Goal: Check status: Check status

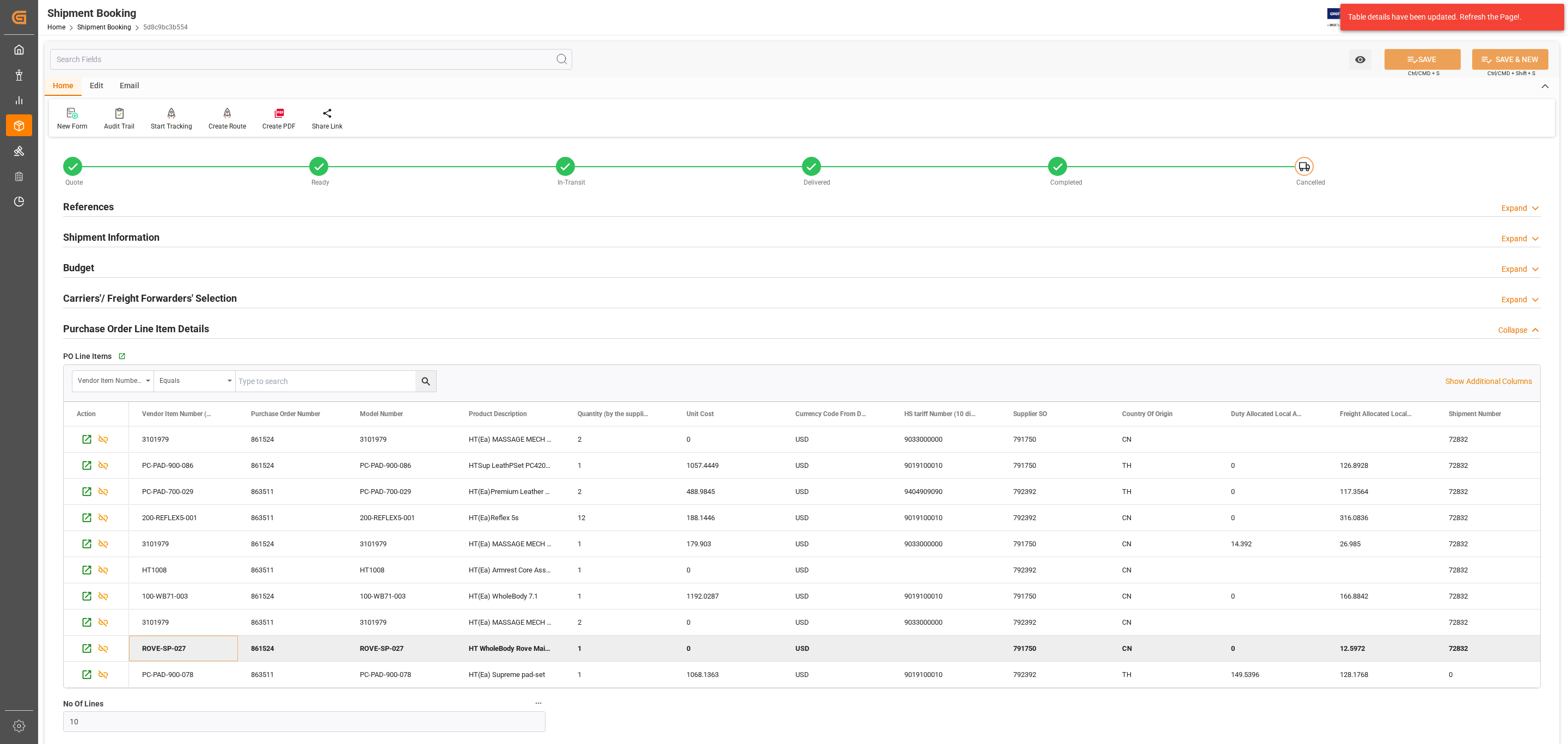
scroll to position [653, 0]
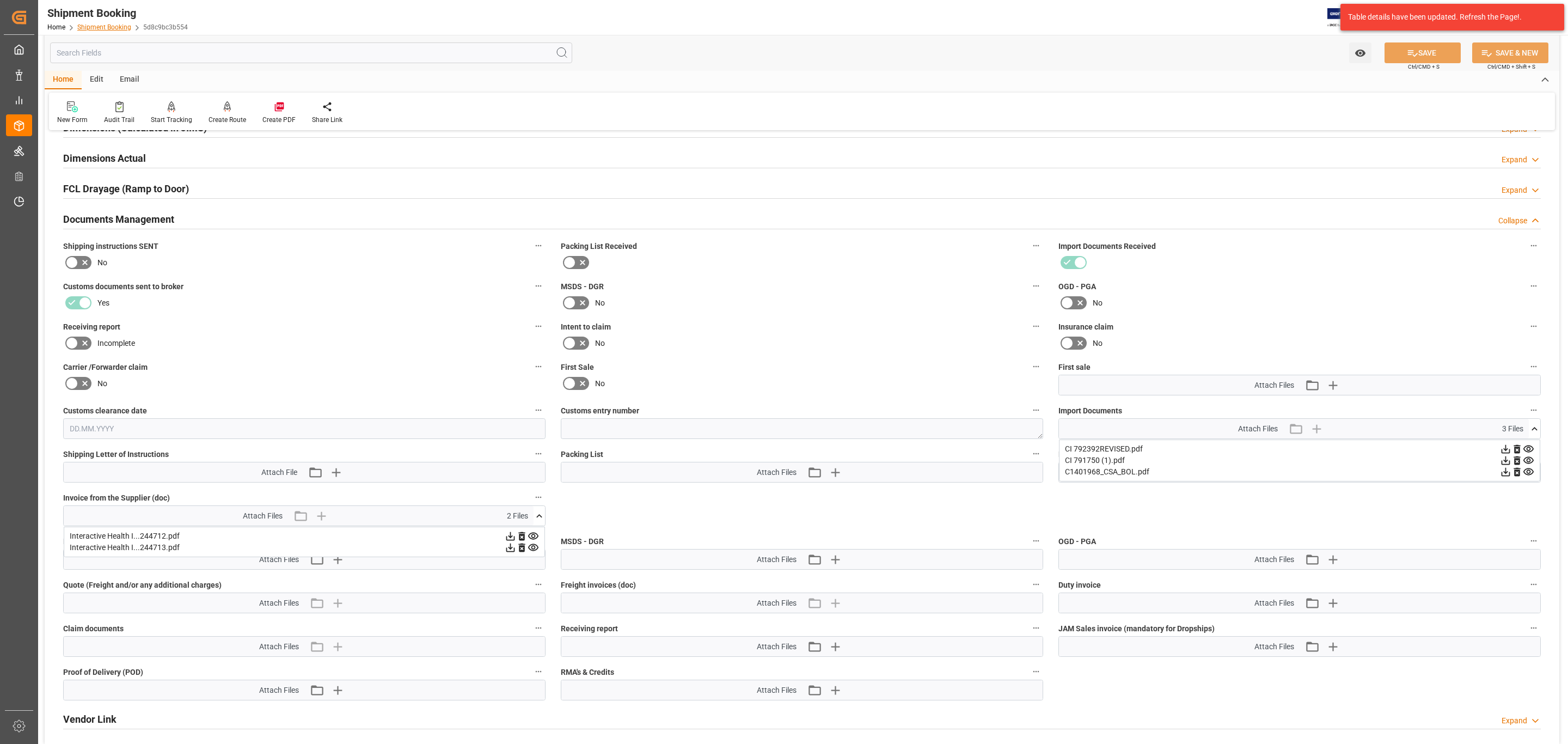
click at [100, 26] on link "Shipment Booking" at bounding box center [104, 27] width 54 height 8
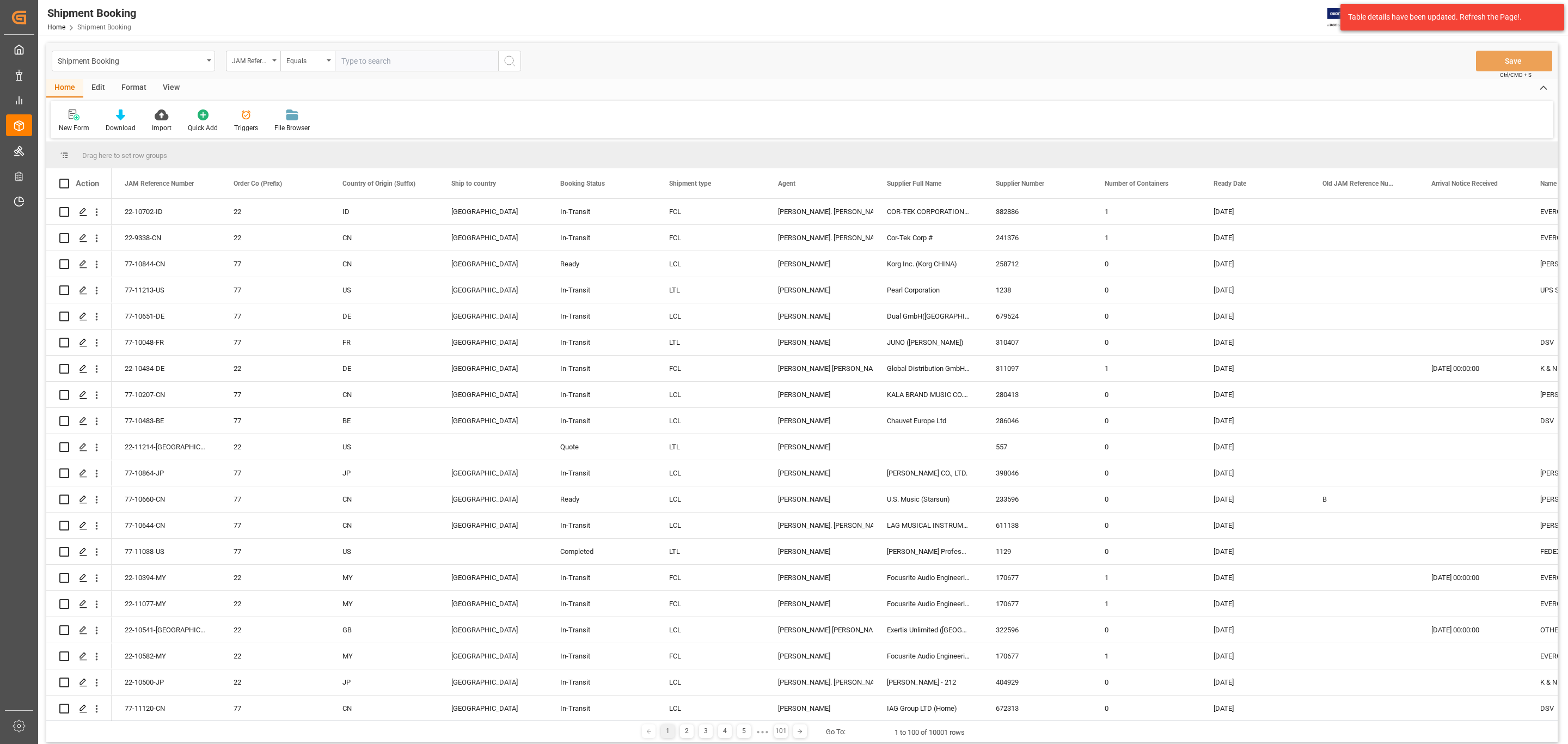
click at [388, 69] on input "text" at bounding box center [416, 61] width 163 height 21
paste input "77-10515-GB"
type input "77-10515-GB"
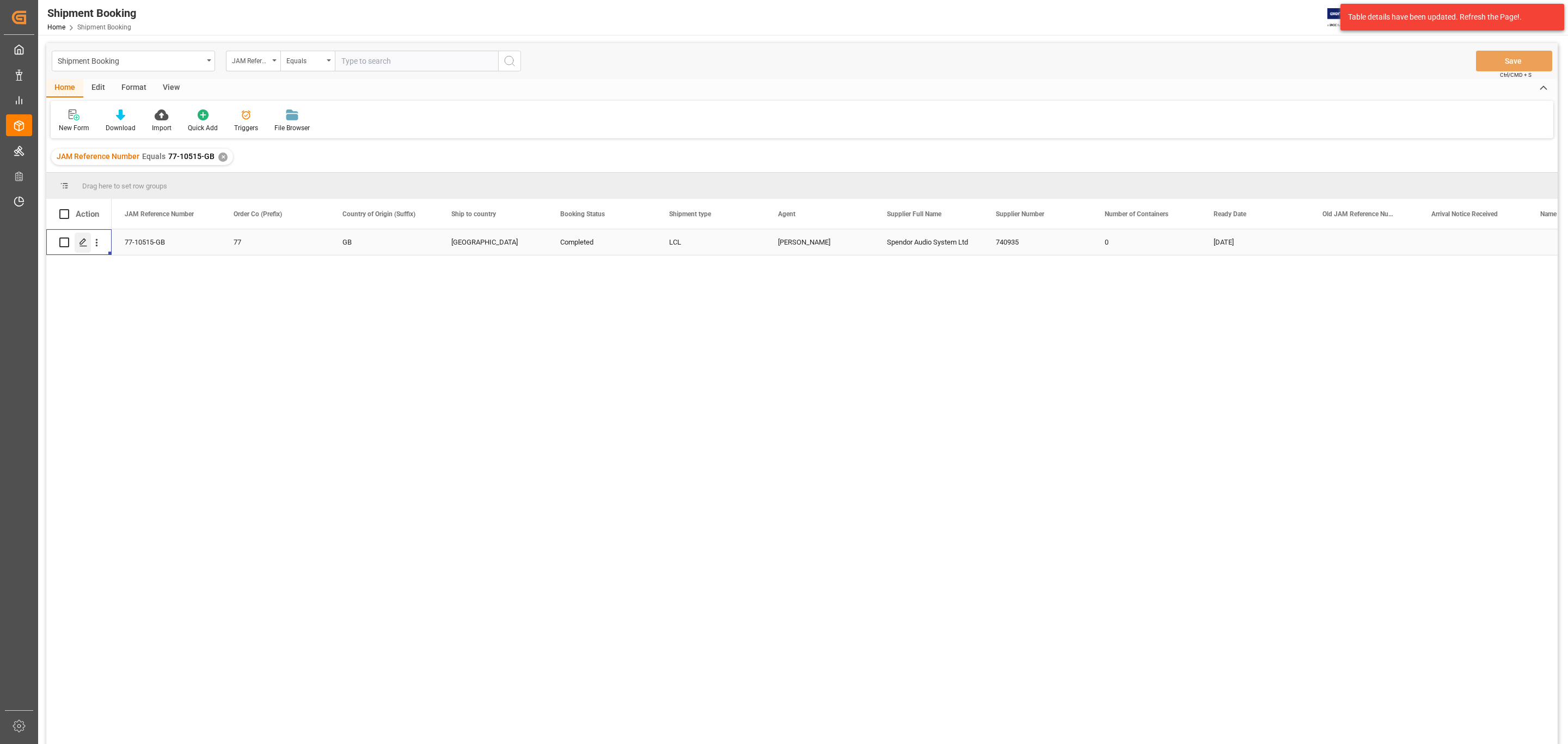
click at [82, 240] on icon "Press SPACE to select this row." at bounding box center [83, 242] width 9 height 9
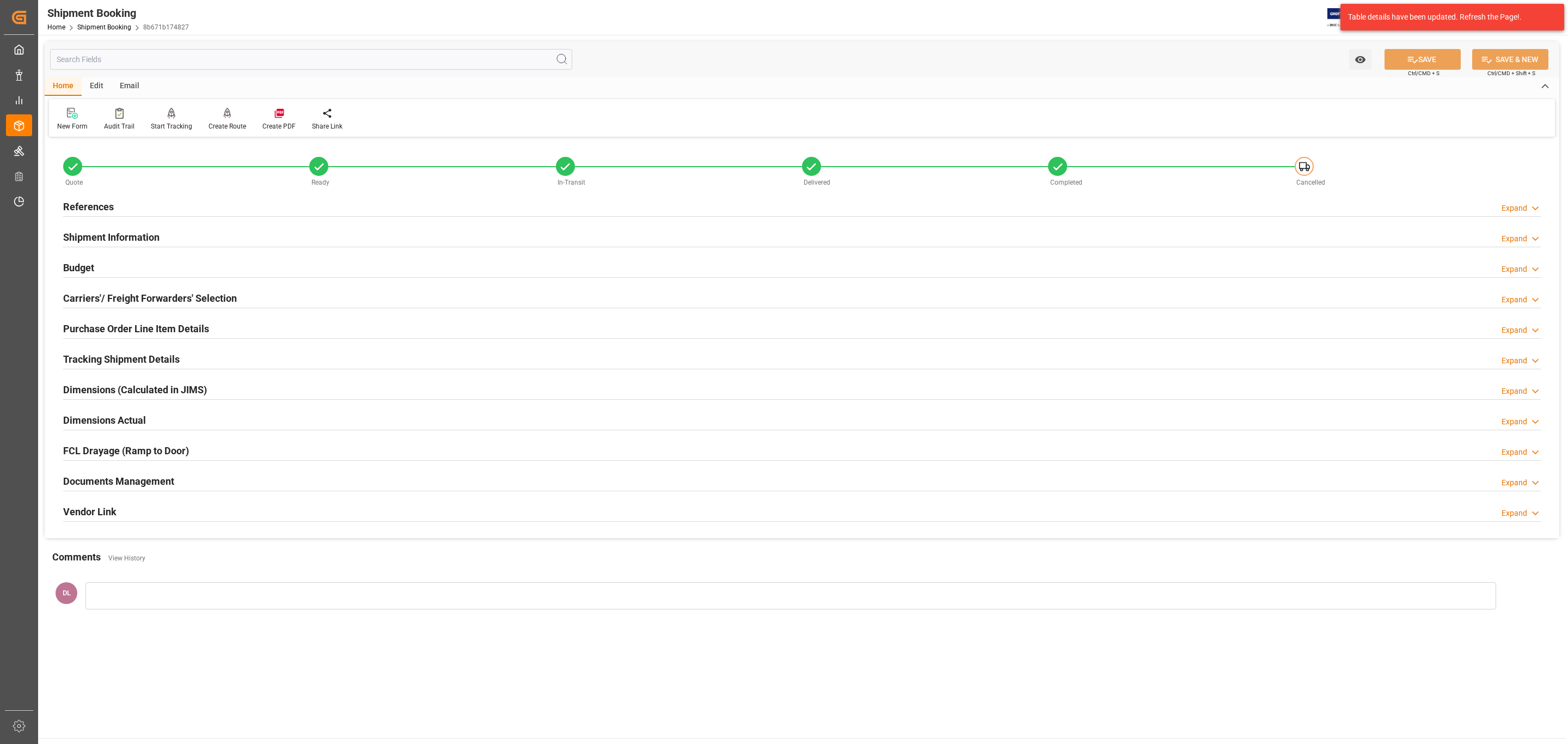
click at [170, 483] on h2 "Documents Management" at bounding box center [119, 481] width 111 height 15
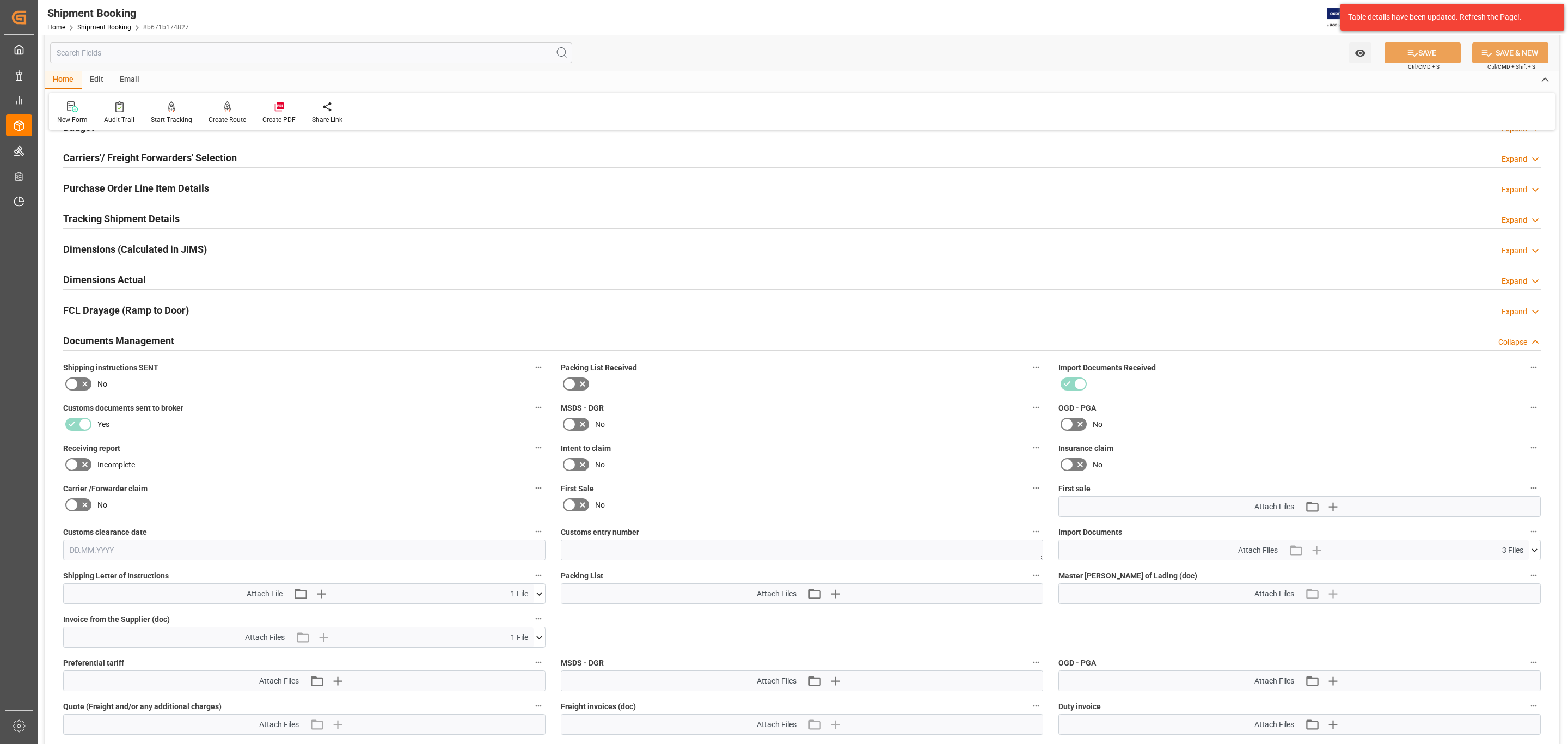
scroll to position [327, 0]
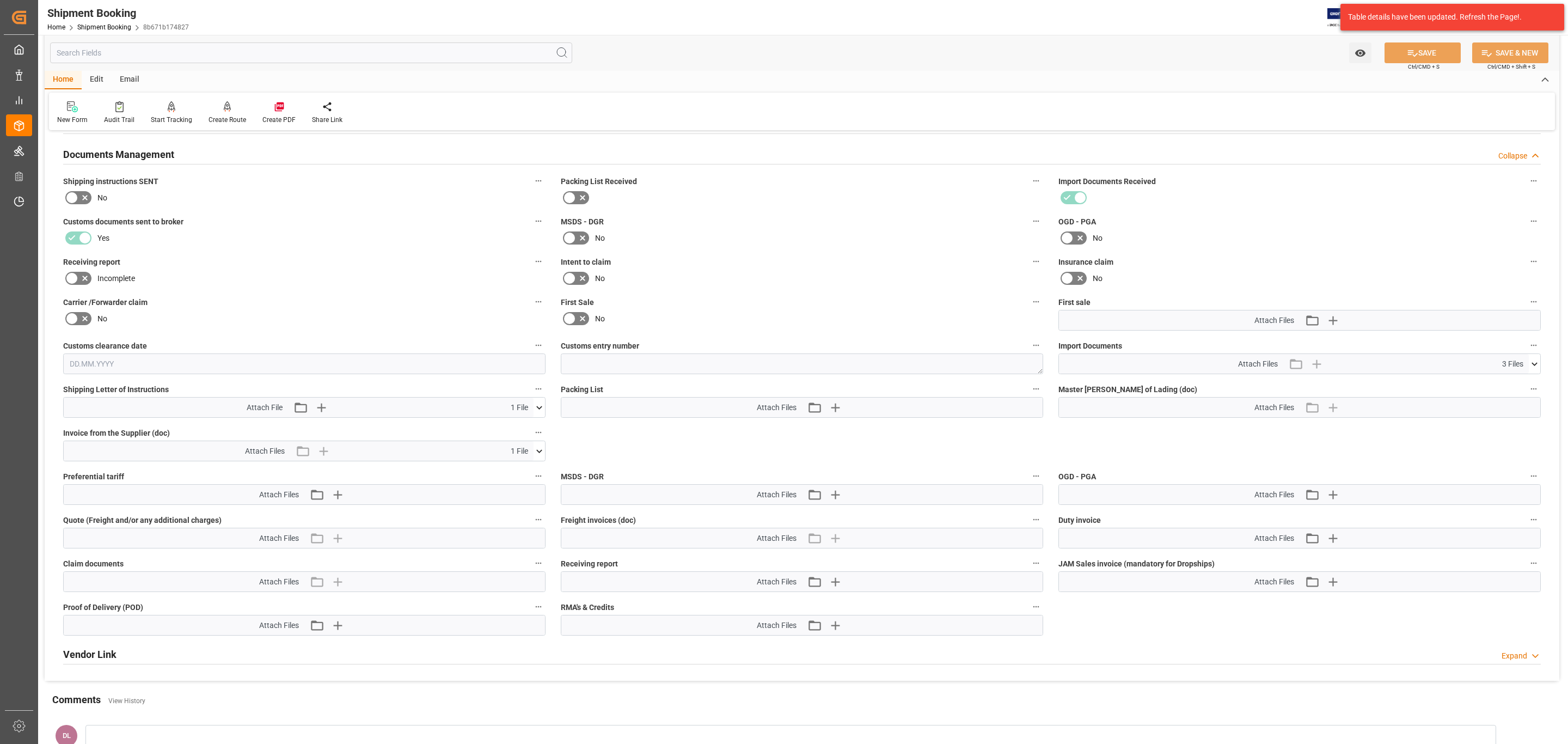
click at [542, 449] on icon at bounding box center [539, 451] width 12 height 12
click at [537, 472] on icon at bounding box center [533, 471] width 10 height 7
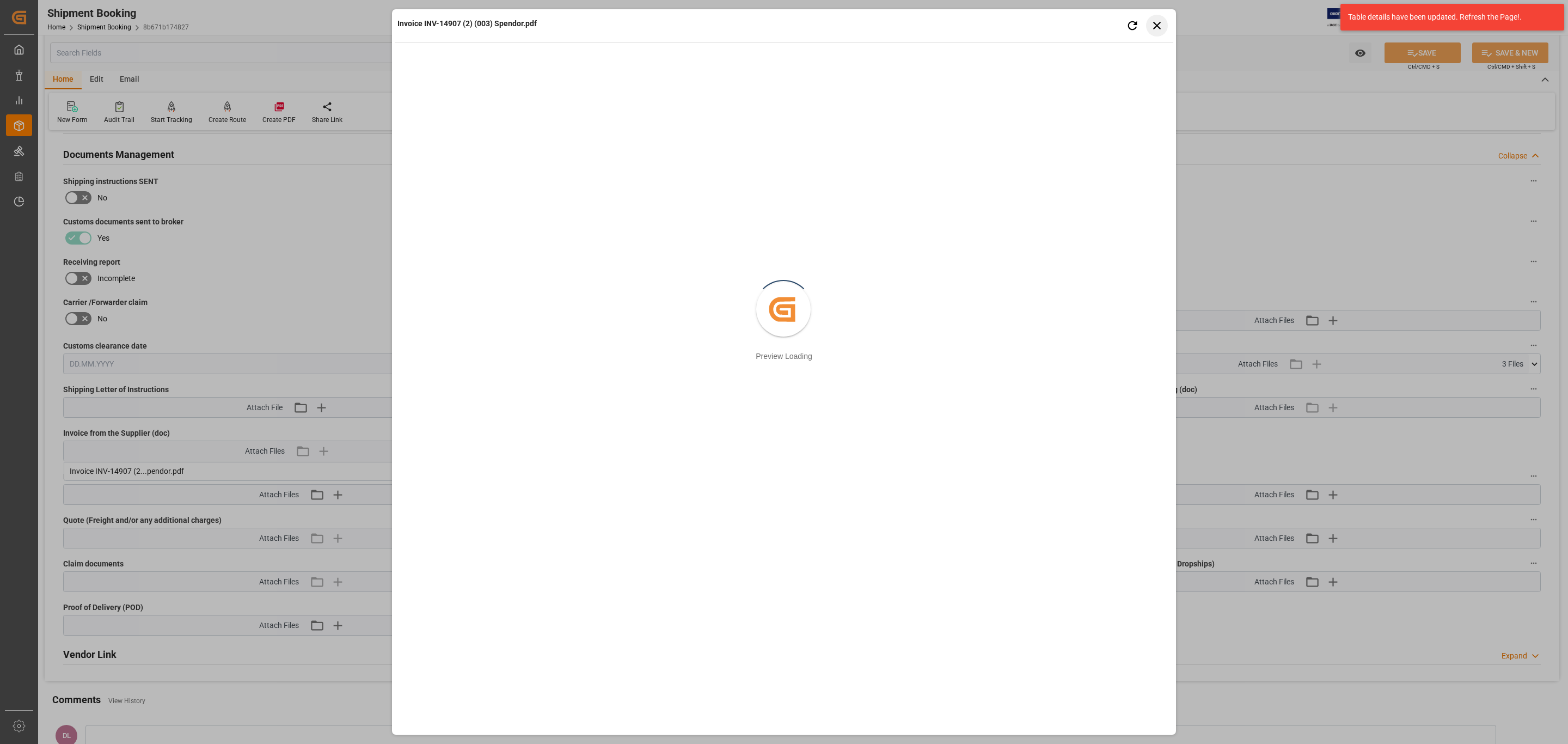
click at [1160, 33] on button "Close preview" at bounding box center [1157, 26] width 22 height 22
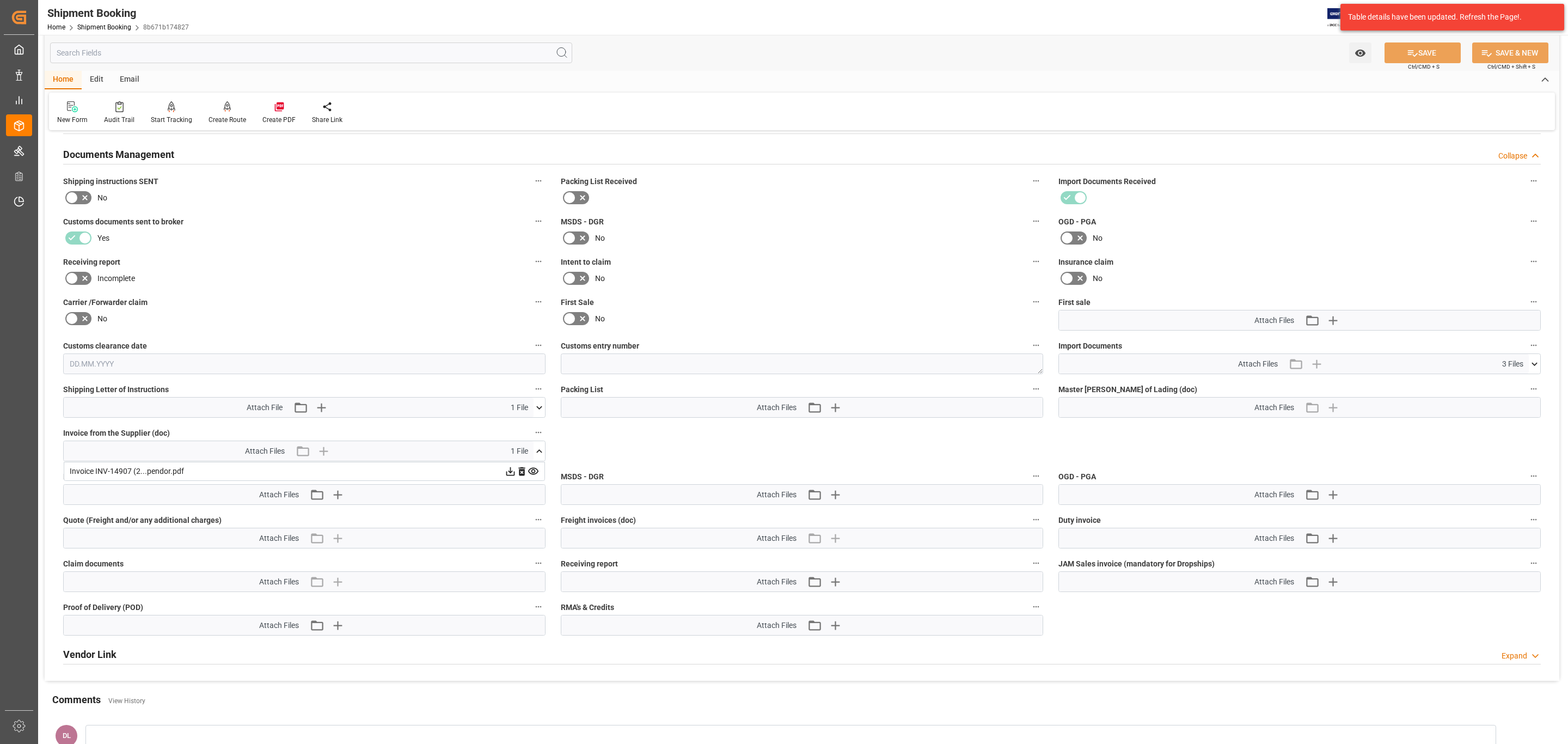
click at [508, 474] on icon at bounding box center [511, 471] width 9 height 9
